Goal: Task Accomplishment & Management: Use online tool/utility

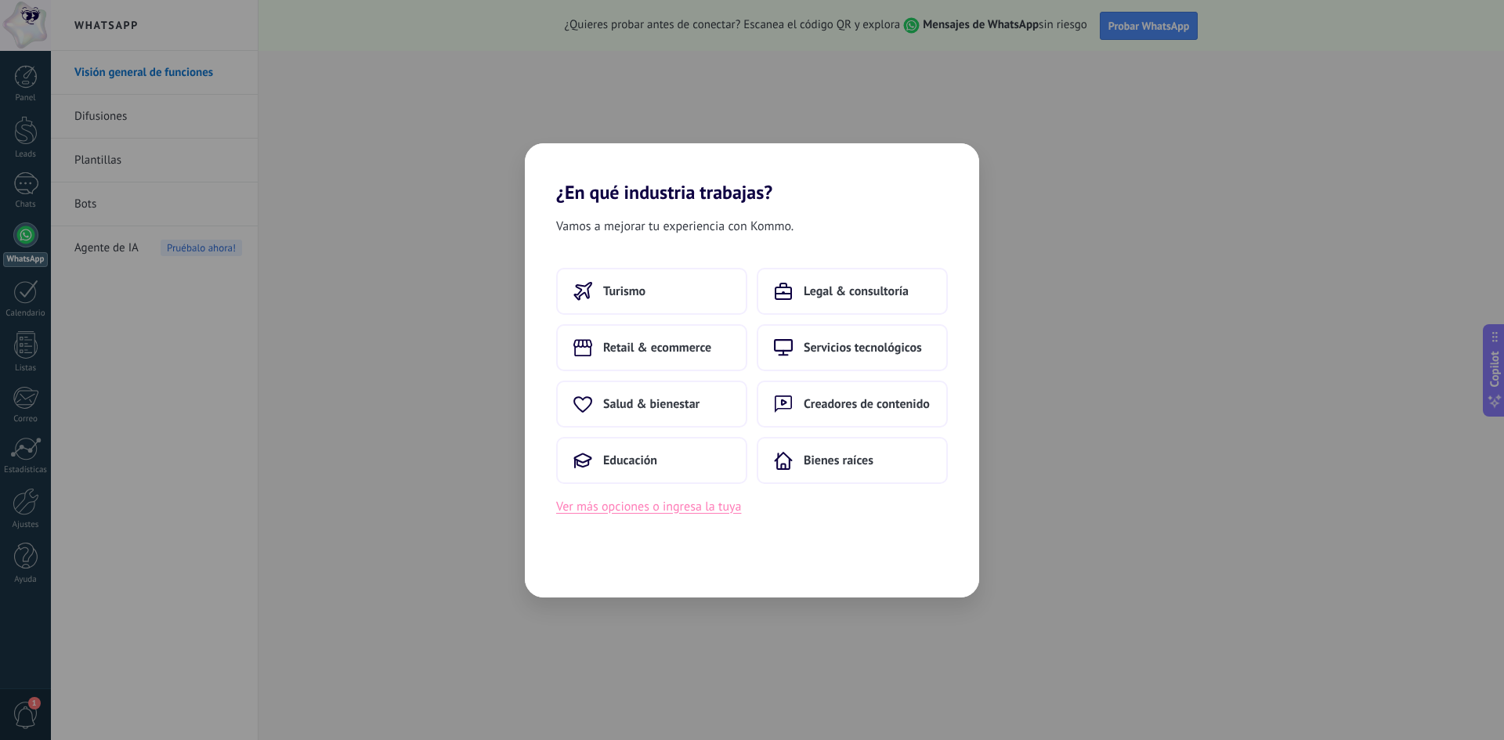
click at [620, 507] on button "Ver más opciones o ingresa la tuya" at bounding box center [648, 507] width 185 height 20
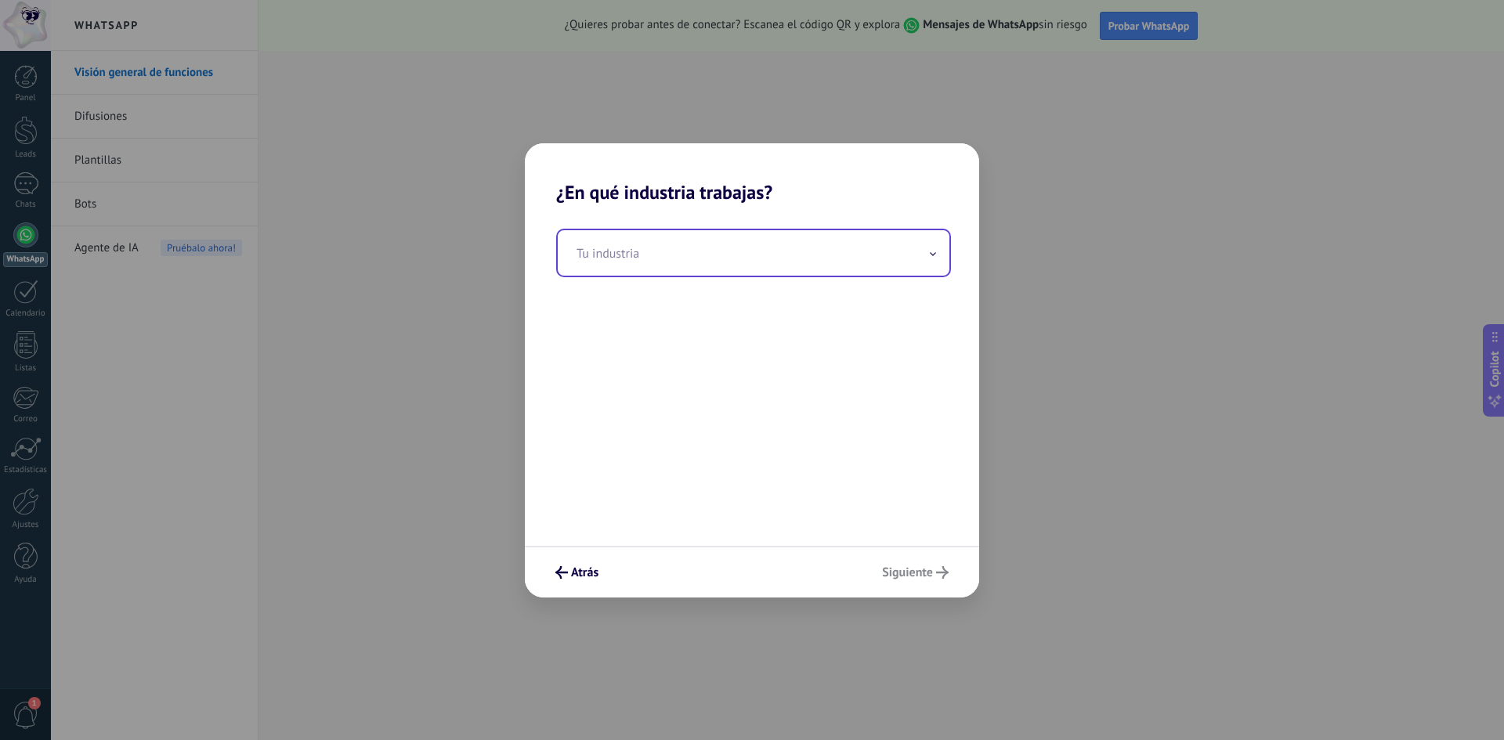
click at [655, 258] on input "text" at bounding box center [754, 252] width 392 height 45
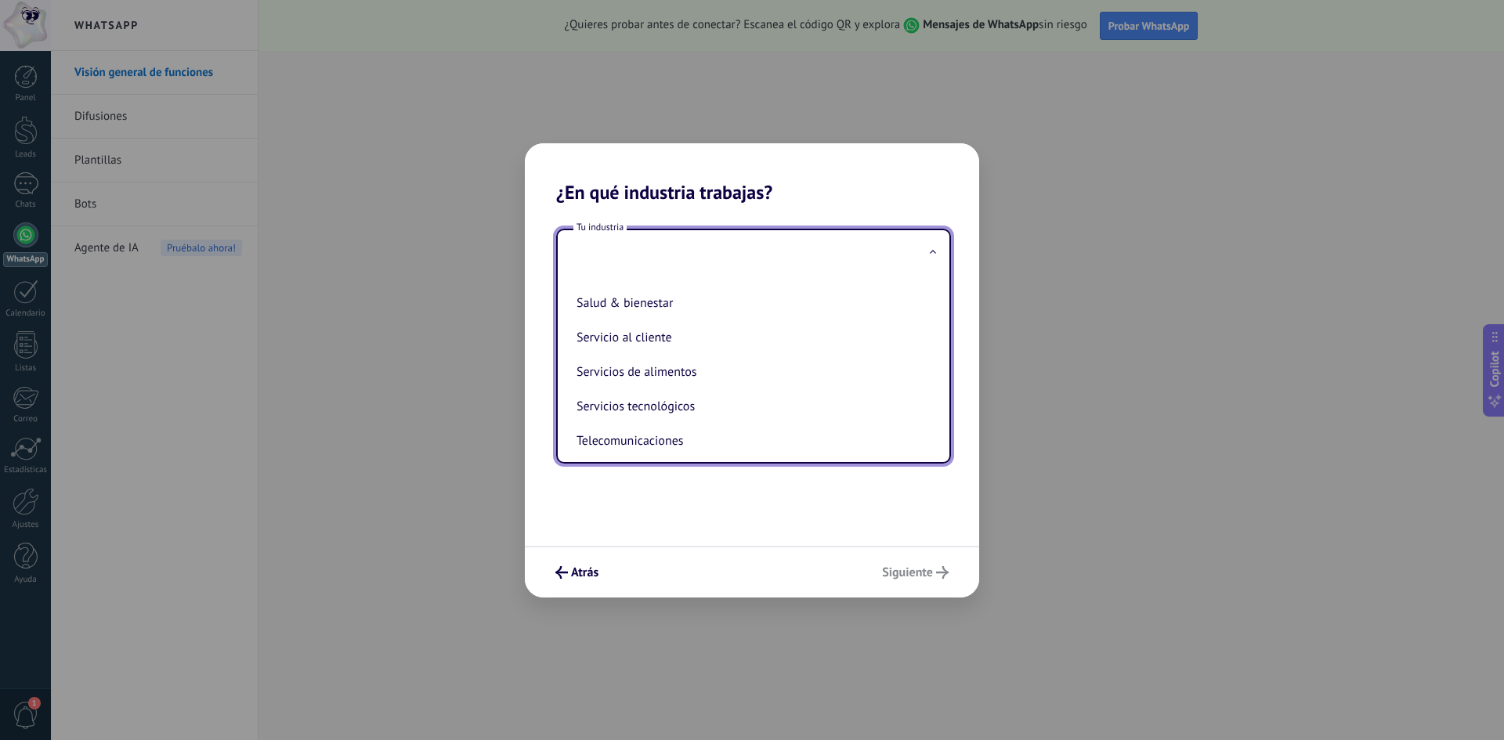
scroll to position [337, 0]
click at [649, 317] on li "Salud & bienestar" at bounding box center [750, 304] width 360 height 34
type input "**********"
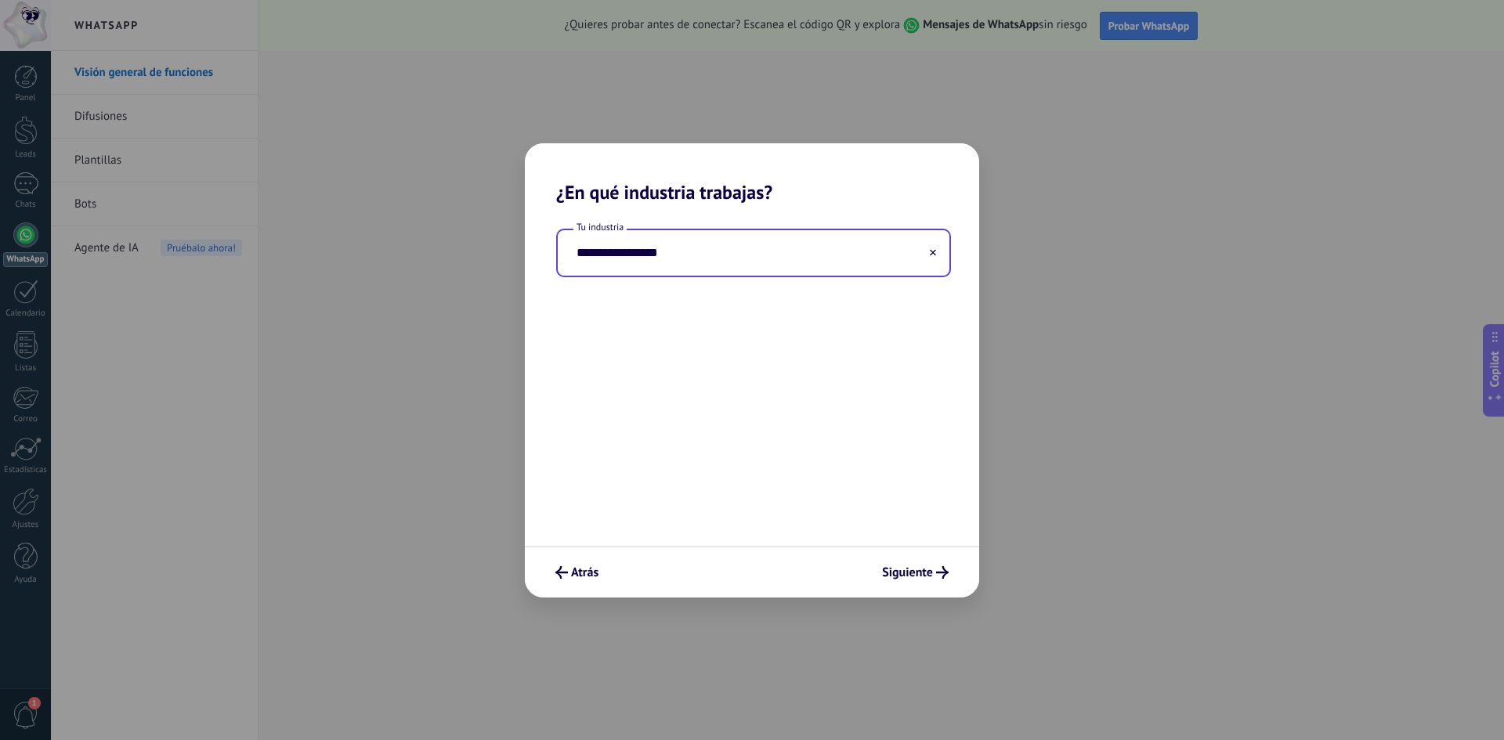
click at [752, 263] on input "**********" at bounding box center [754, 252] width 392 height 45
click at [934, 255] on icon at bounding box center [933, 252] width 6 height 6
click at [781, 258] on input "text" at bounding box center [754, 252] width 392 height 45
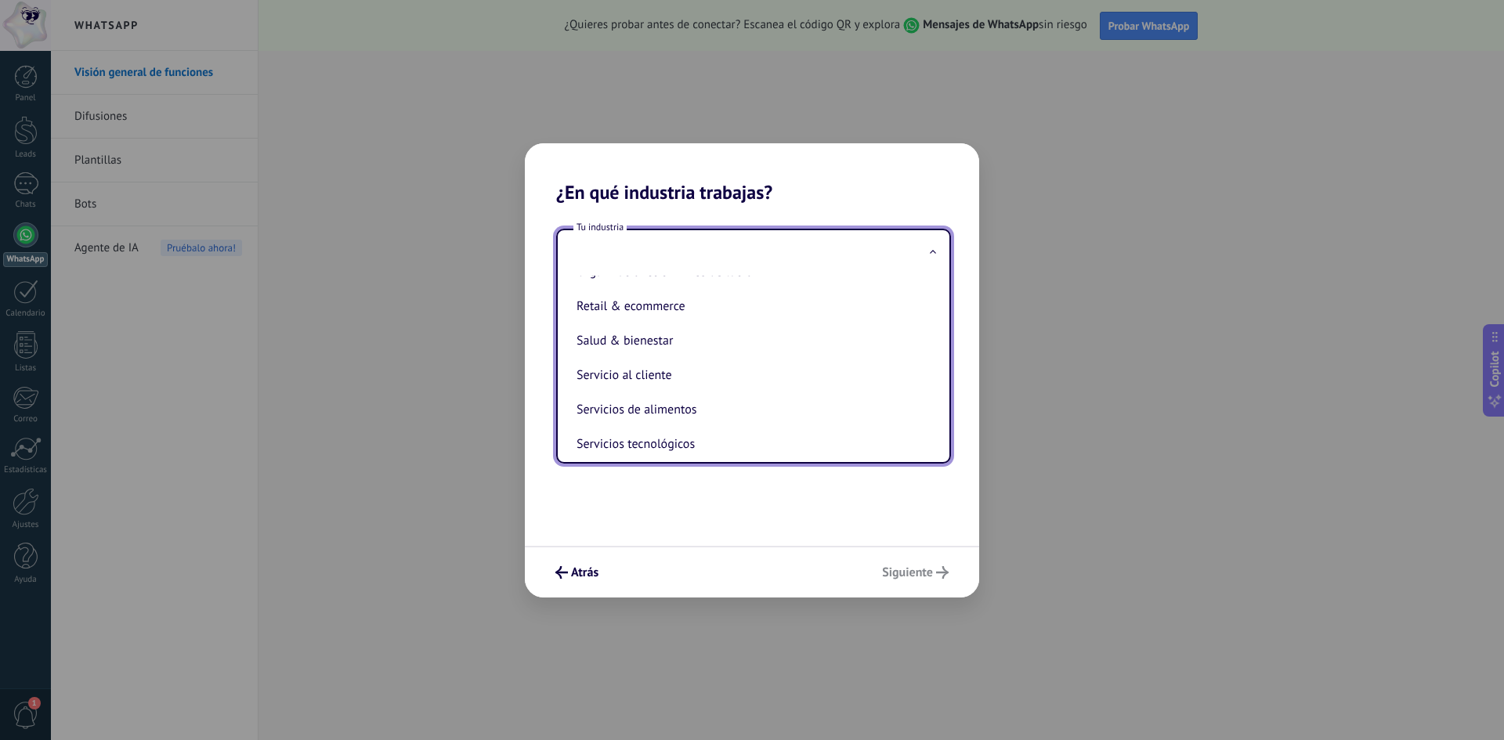
scroll to position [259, 0]
click at [688, 418] on li "Servicio al cliente" at bounding box center [750, 417] width 360 height 34
type input "**********"
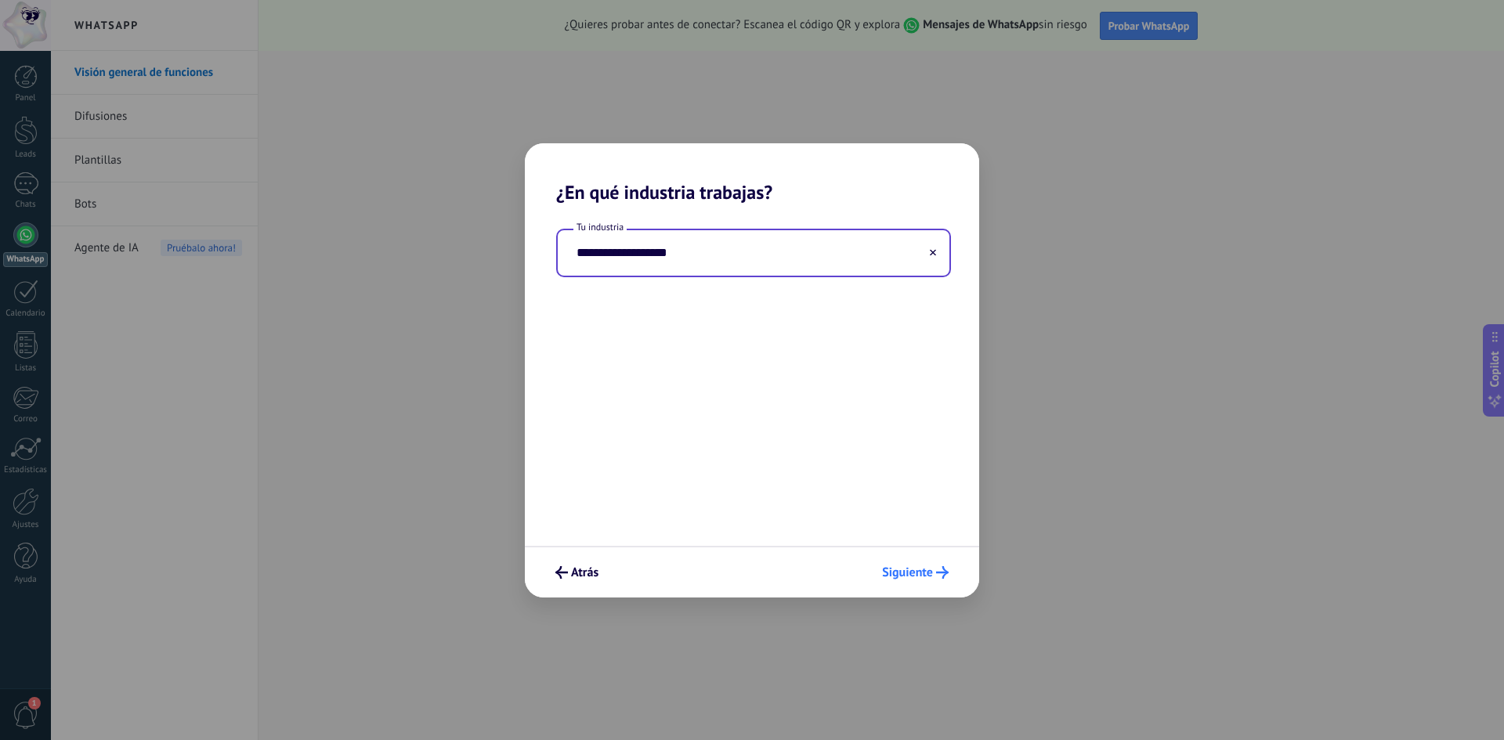
click at [884, 569] on span "Siguiente" at bounding box center [907, 572] width 51 height 11
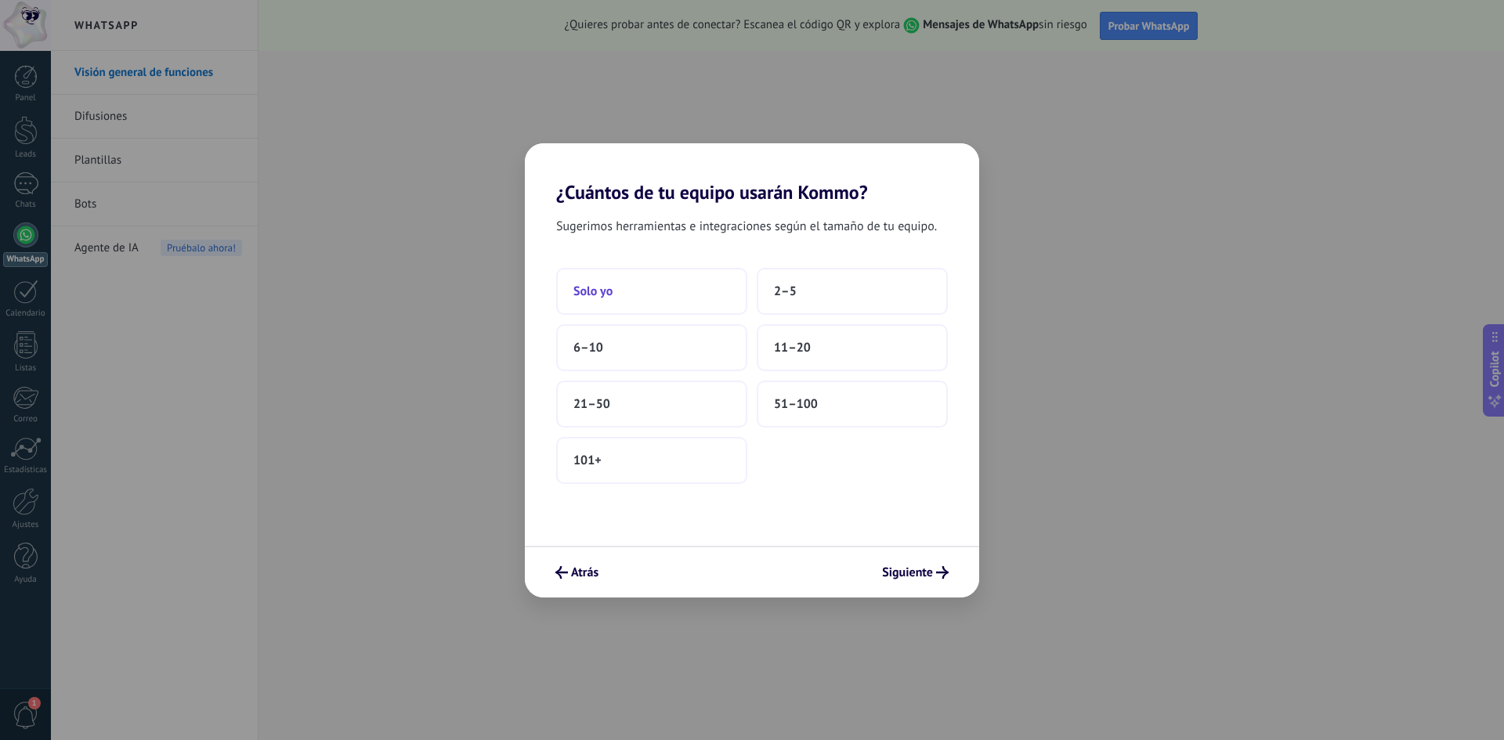
click at [667, 300] on button "Solo yo" at bounding box center [651, 291] width 191 height 47
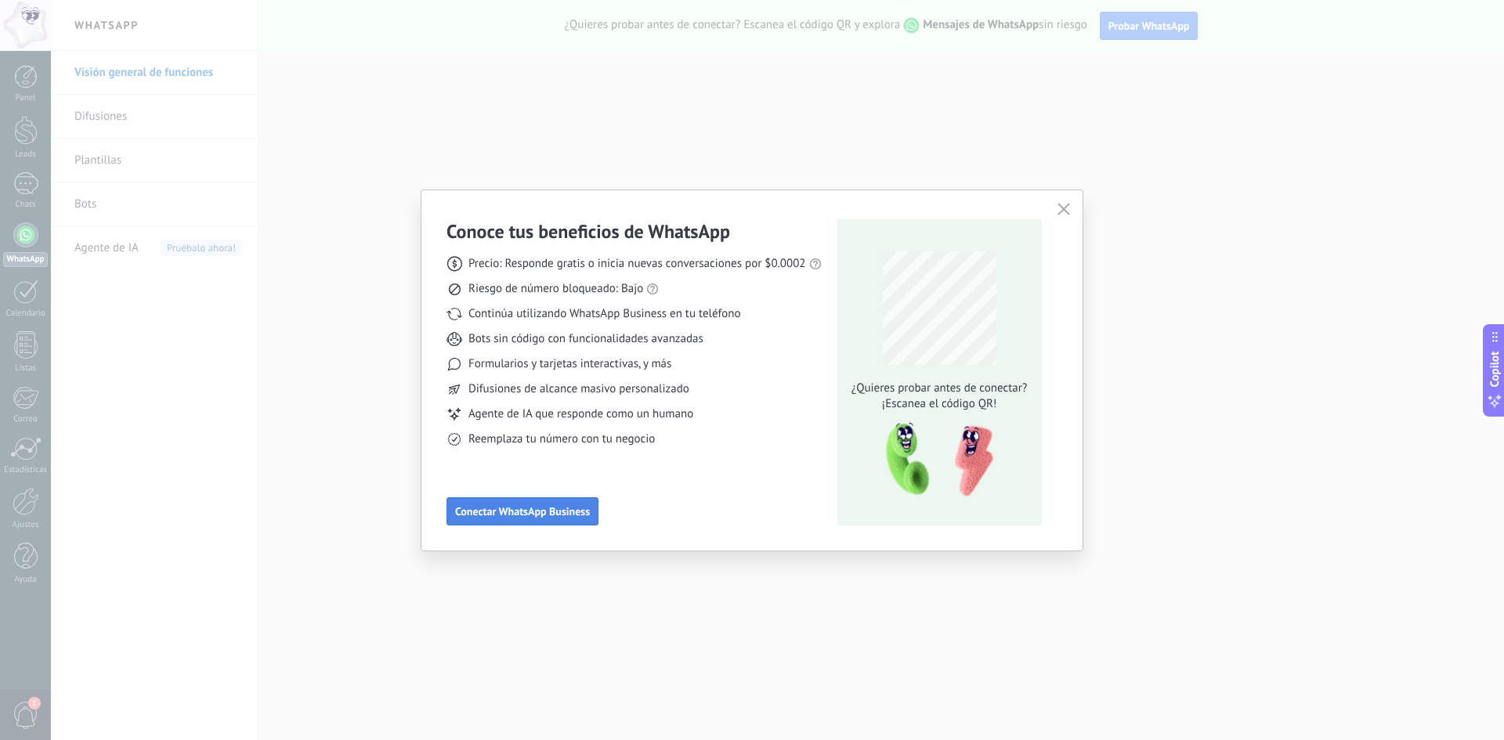
click at [555, 512] on span "Conectar WhatsApp Business" at bounding box center [522, 511] width 135 height 11
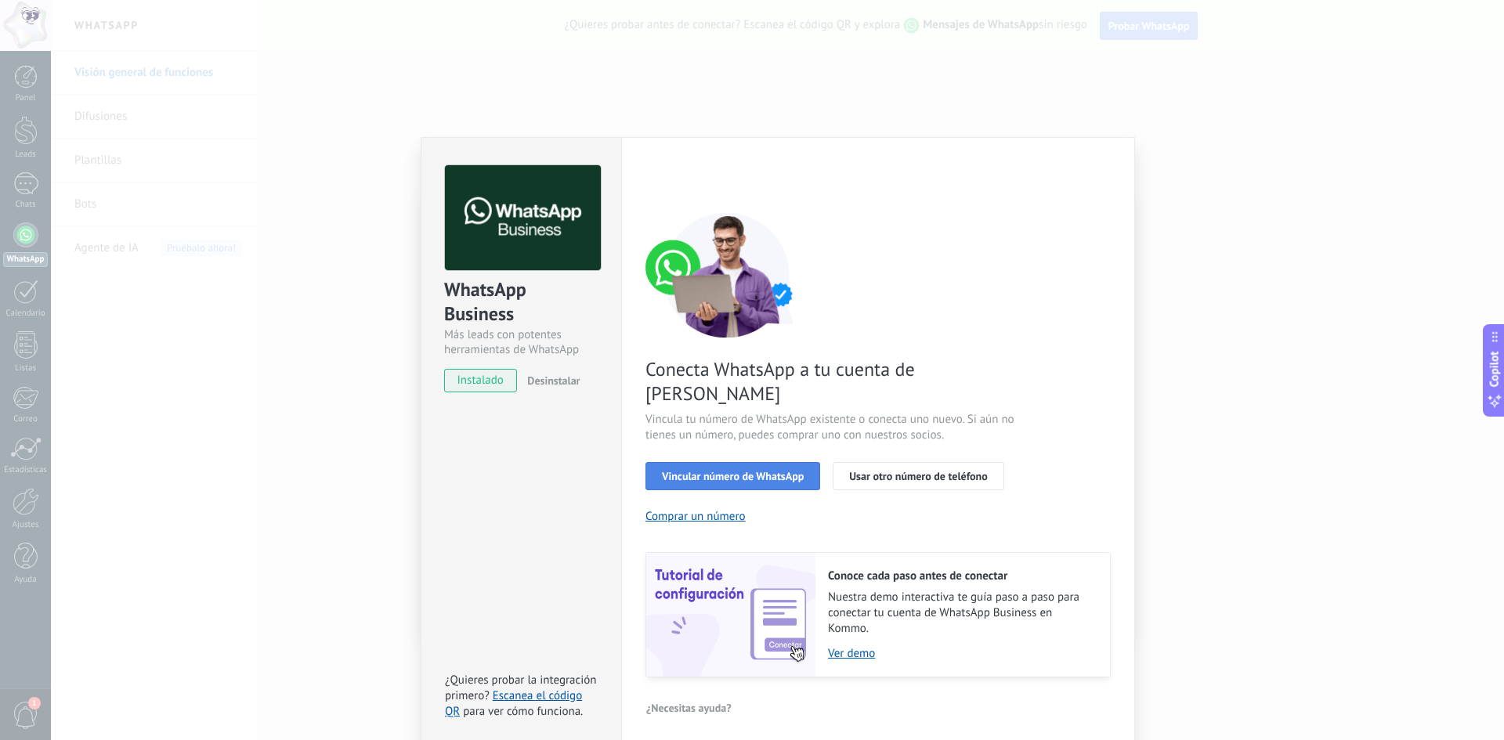
click at [722, 471] on span "Vincular número de WhatsApp" at bounding box center [733, 476] width 142 height 11
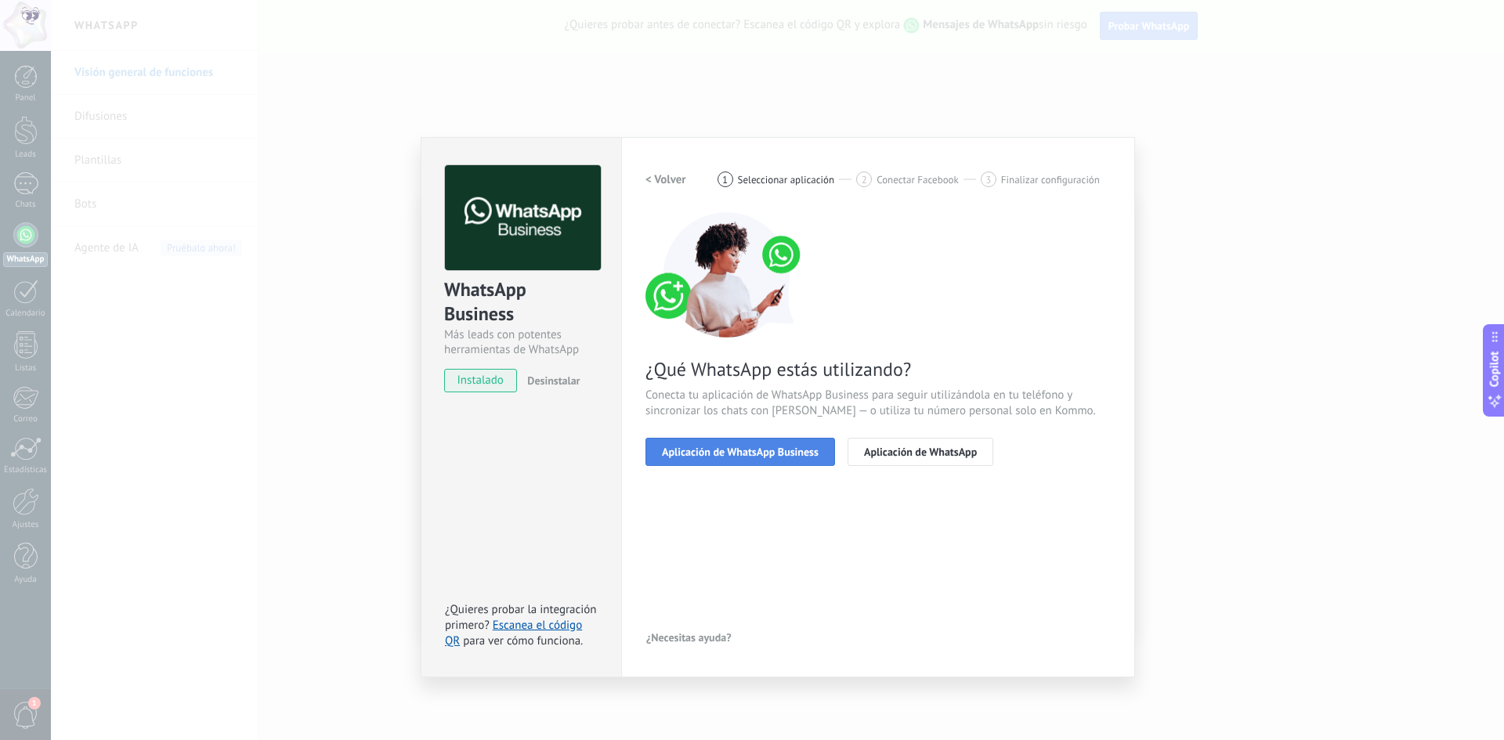
click at [726, 454] on span "Aplicación de WhatsApp Business" at bounding box center [740, 452] width 157 height 11
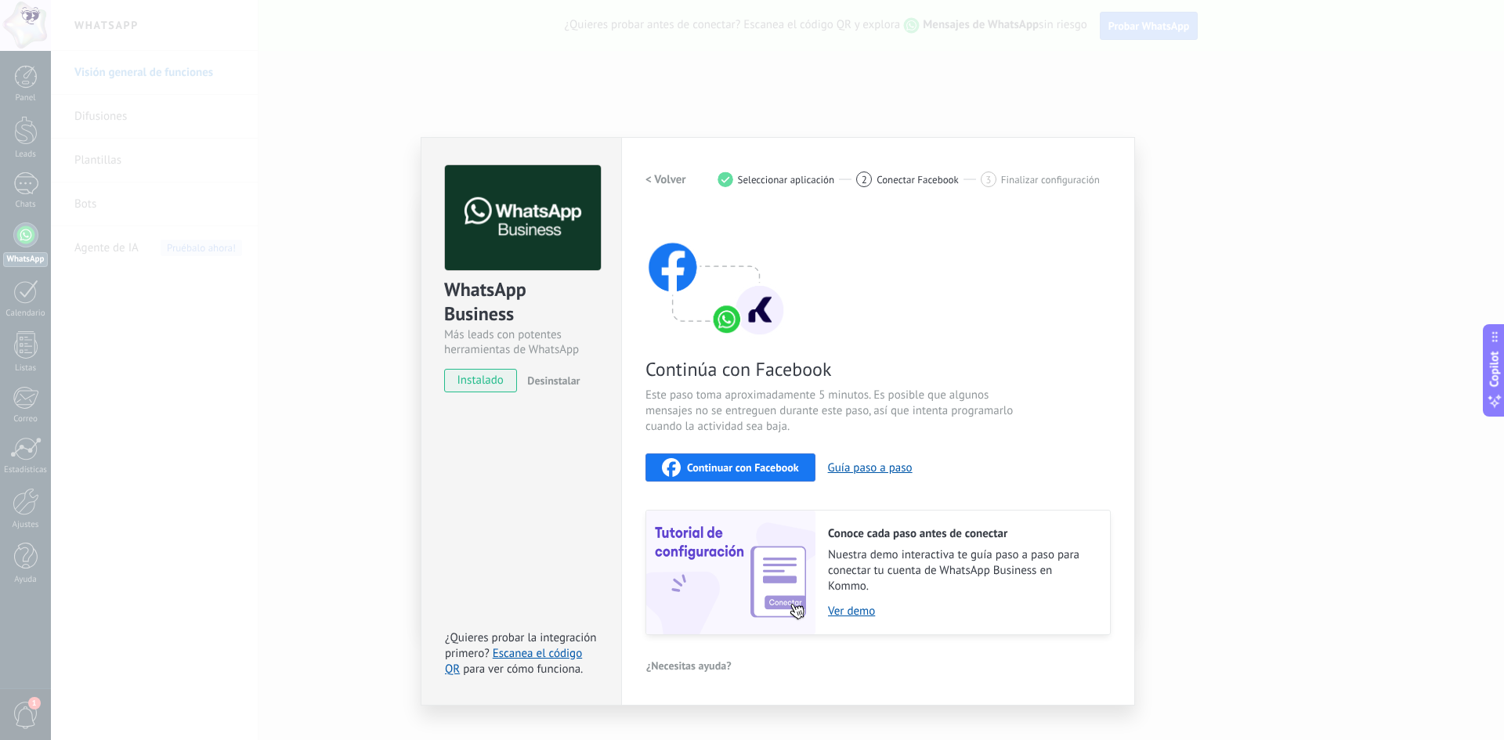
click at [736, 470] on span "Continuar con Facebook" at bounding box center [743, 467] width 112 height 11
